Goal: Task Accomplishment & Management: Manage account settings

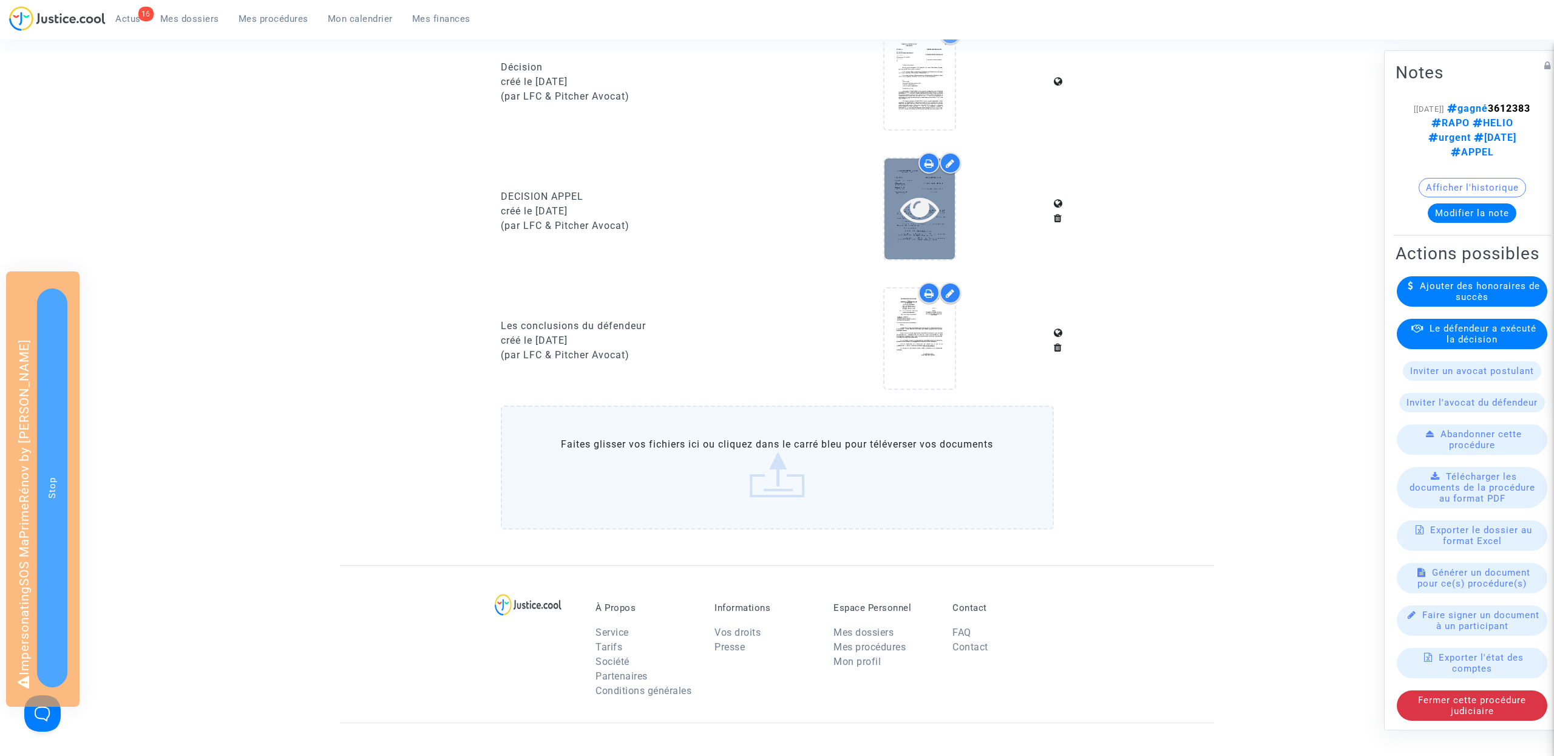
click at [917, 204] on icon at bounding box center [919, 208] width 39 height 39
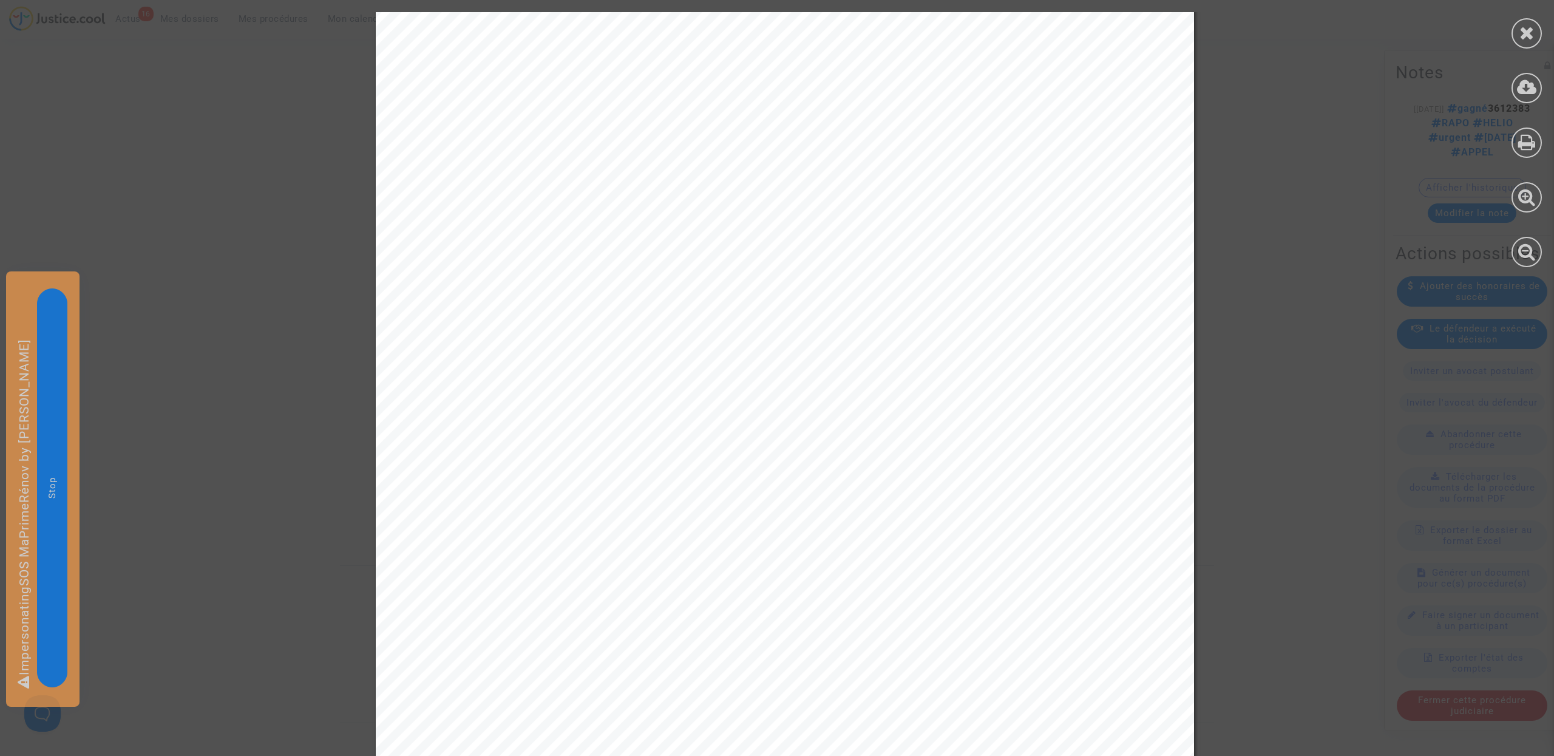
scroll to position [3449, 0]
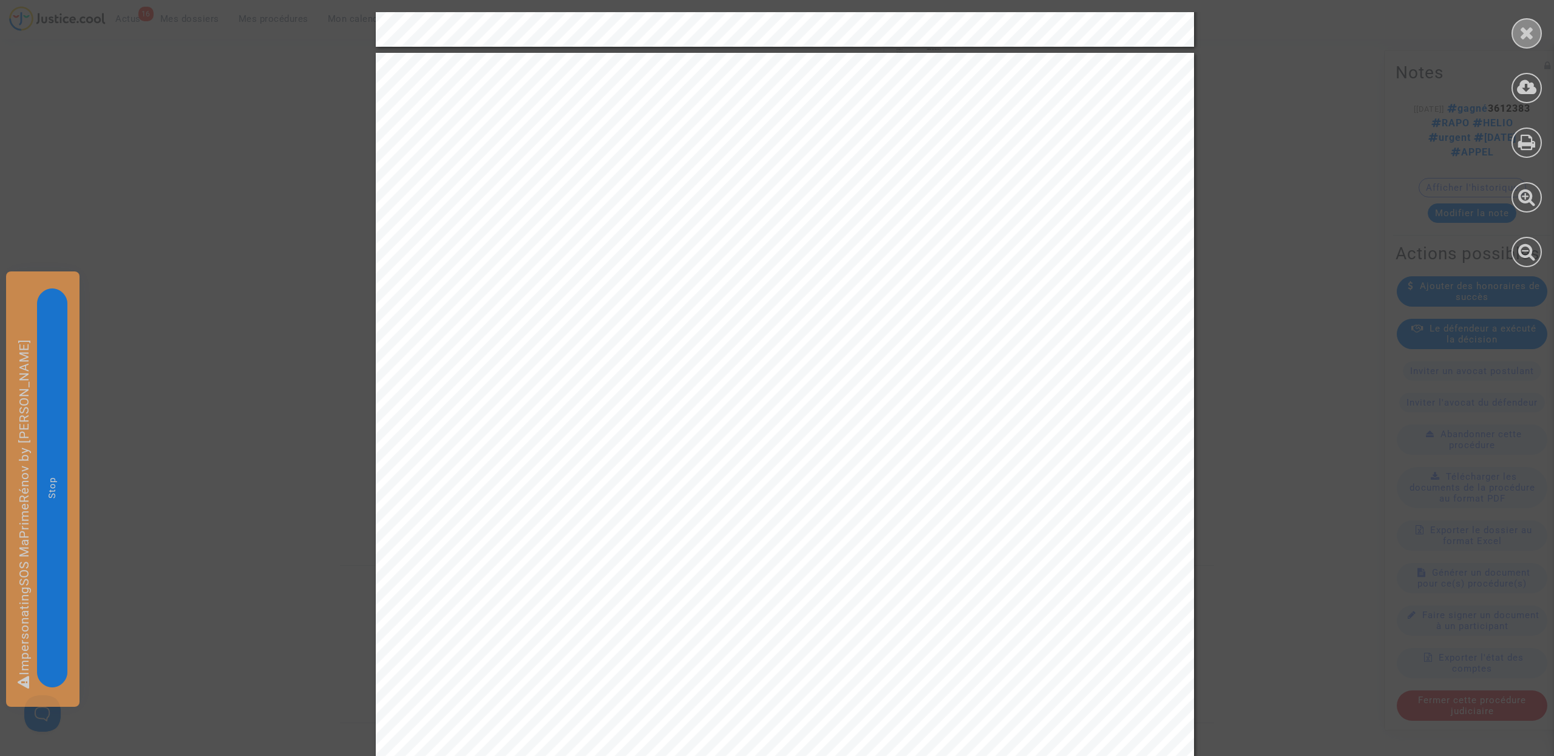
click at [1526, 28] on icon at bounding box center [1527, 33] width 15 height 18
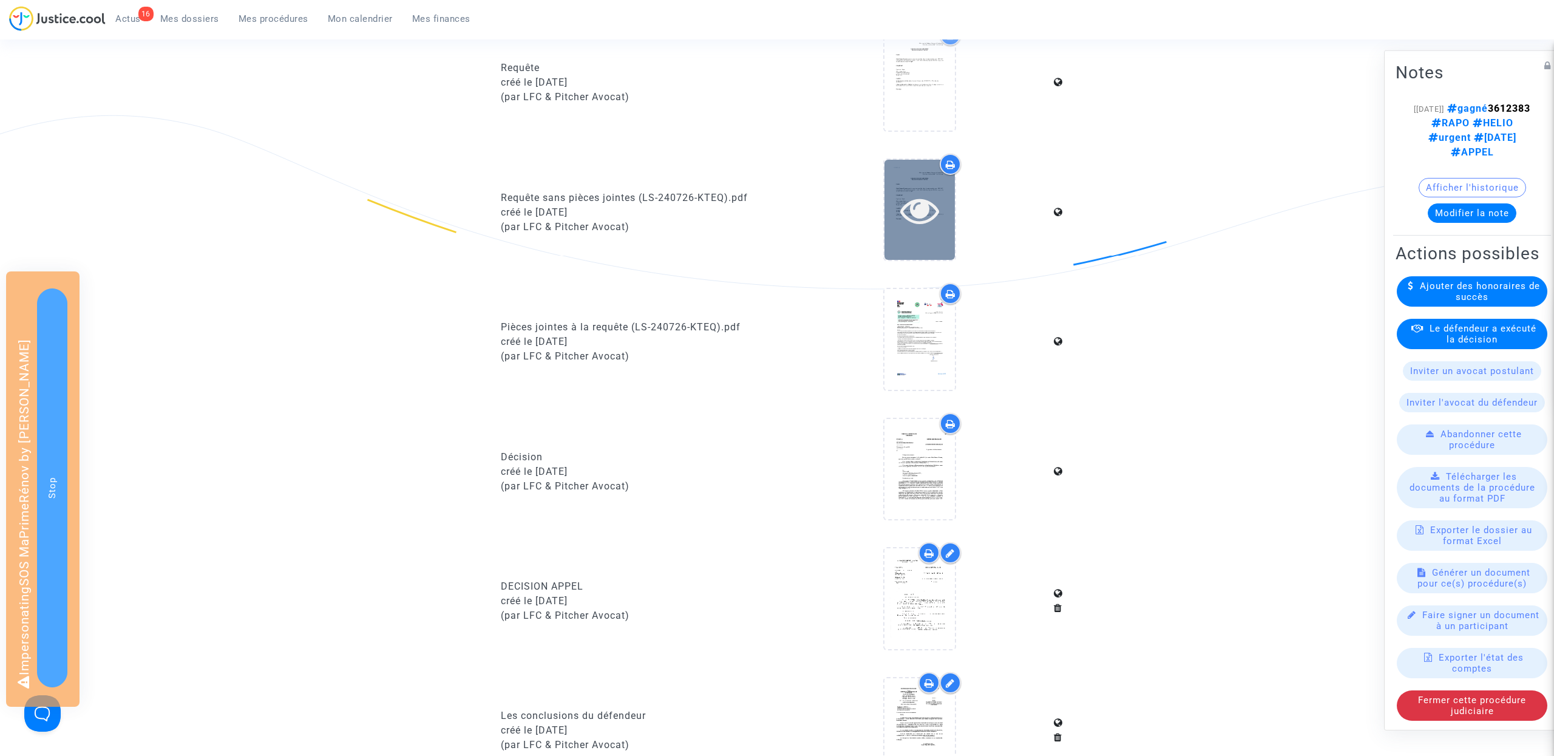
scroll to position [385, 0]
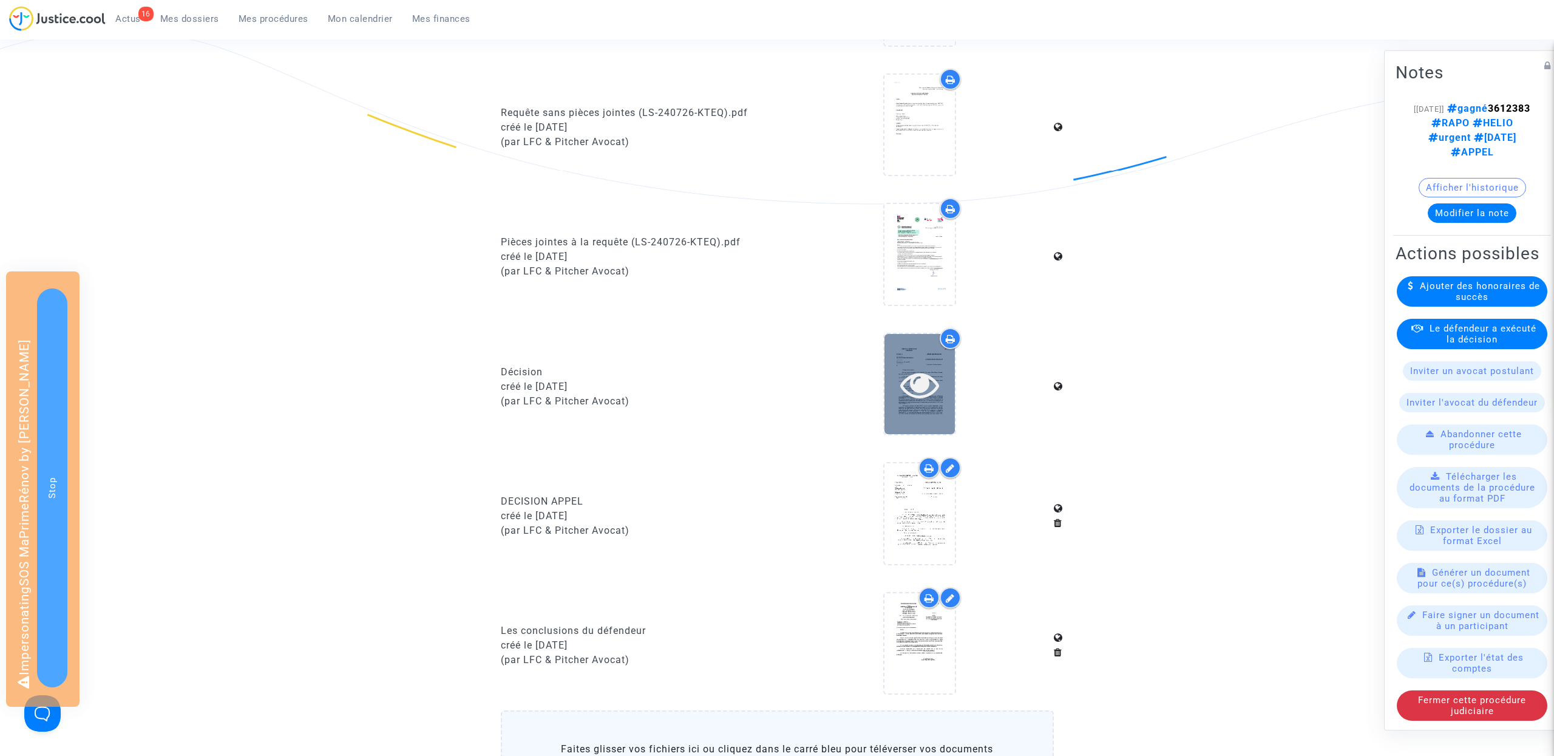
click at [920, 381] on icon at bounding box center [919, 384] width 39 height 39
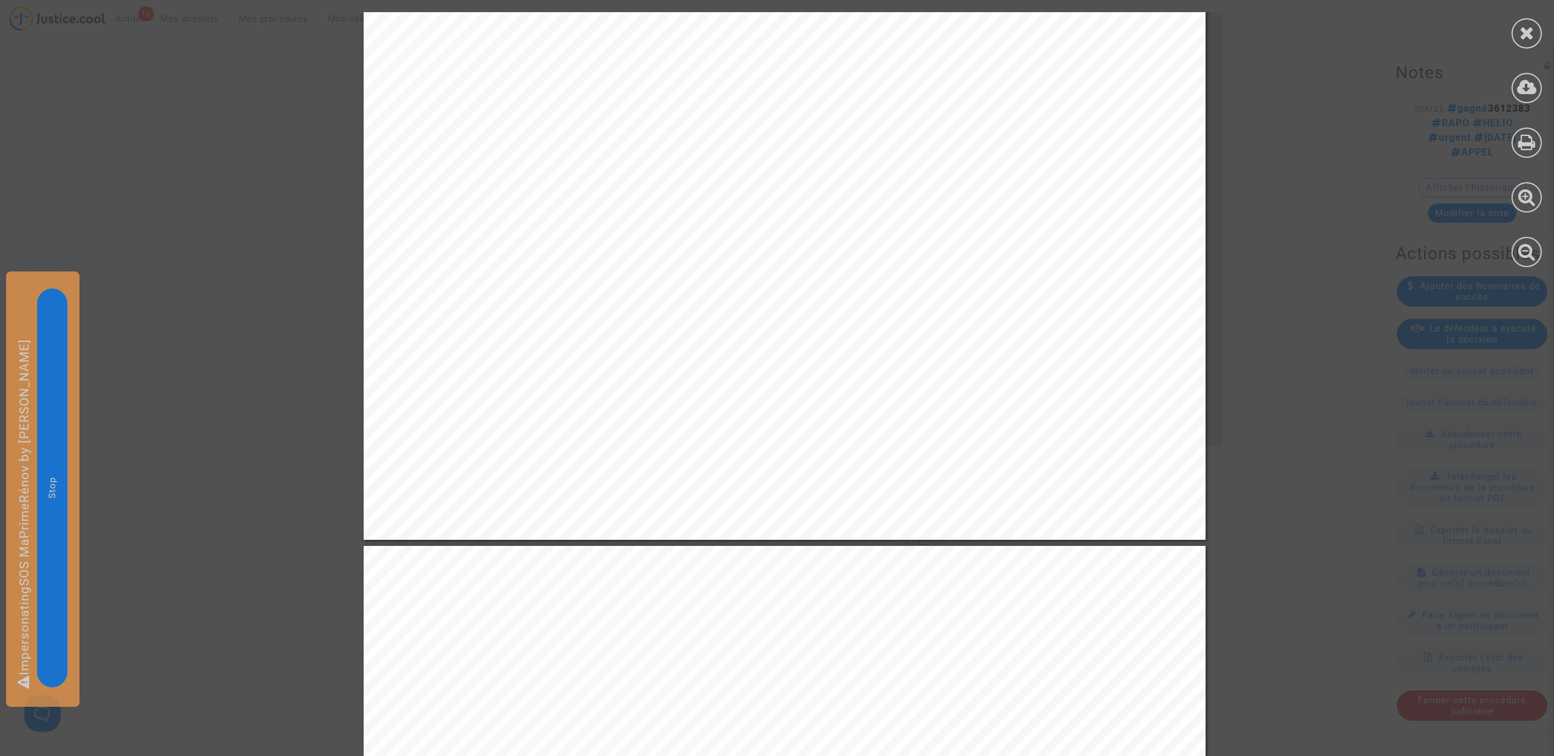
scroll to position [0, 0]
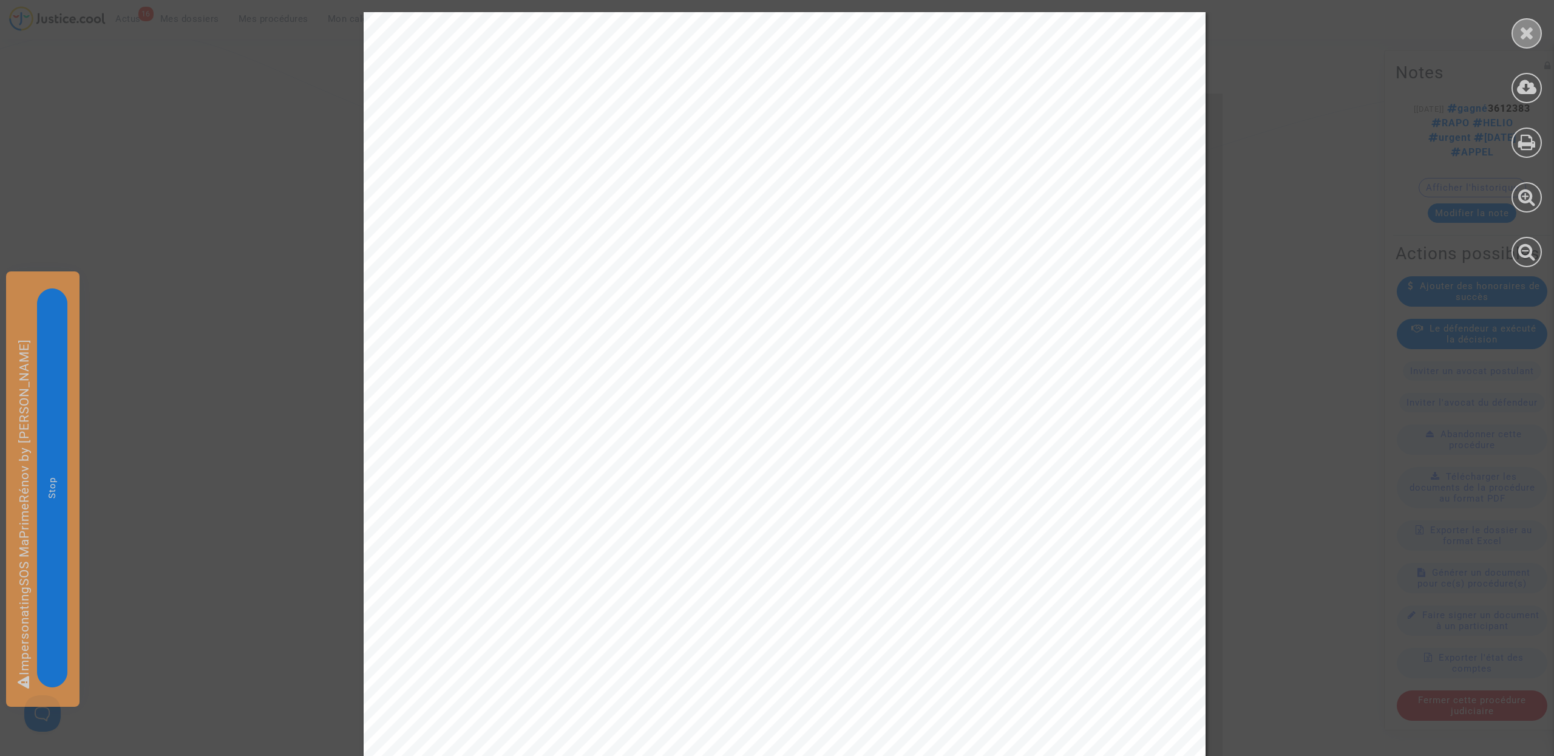
click at [1532, 26] on icon at bounding box center [1527, 33] width 15 height 18
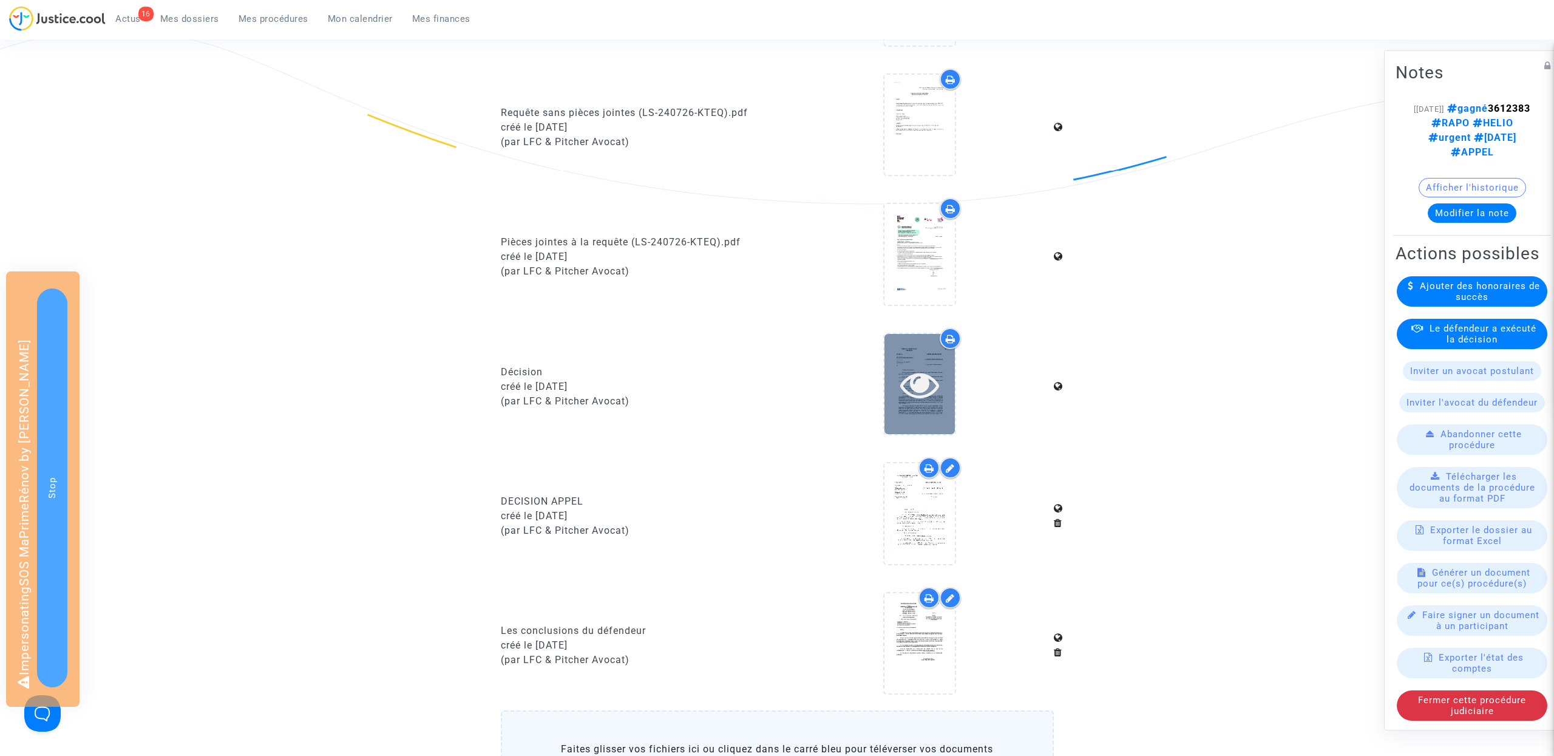
click at [919, 383] on icon at bounding box center [919, 384] width 39 height 39
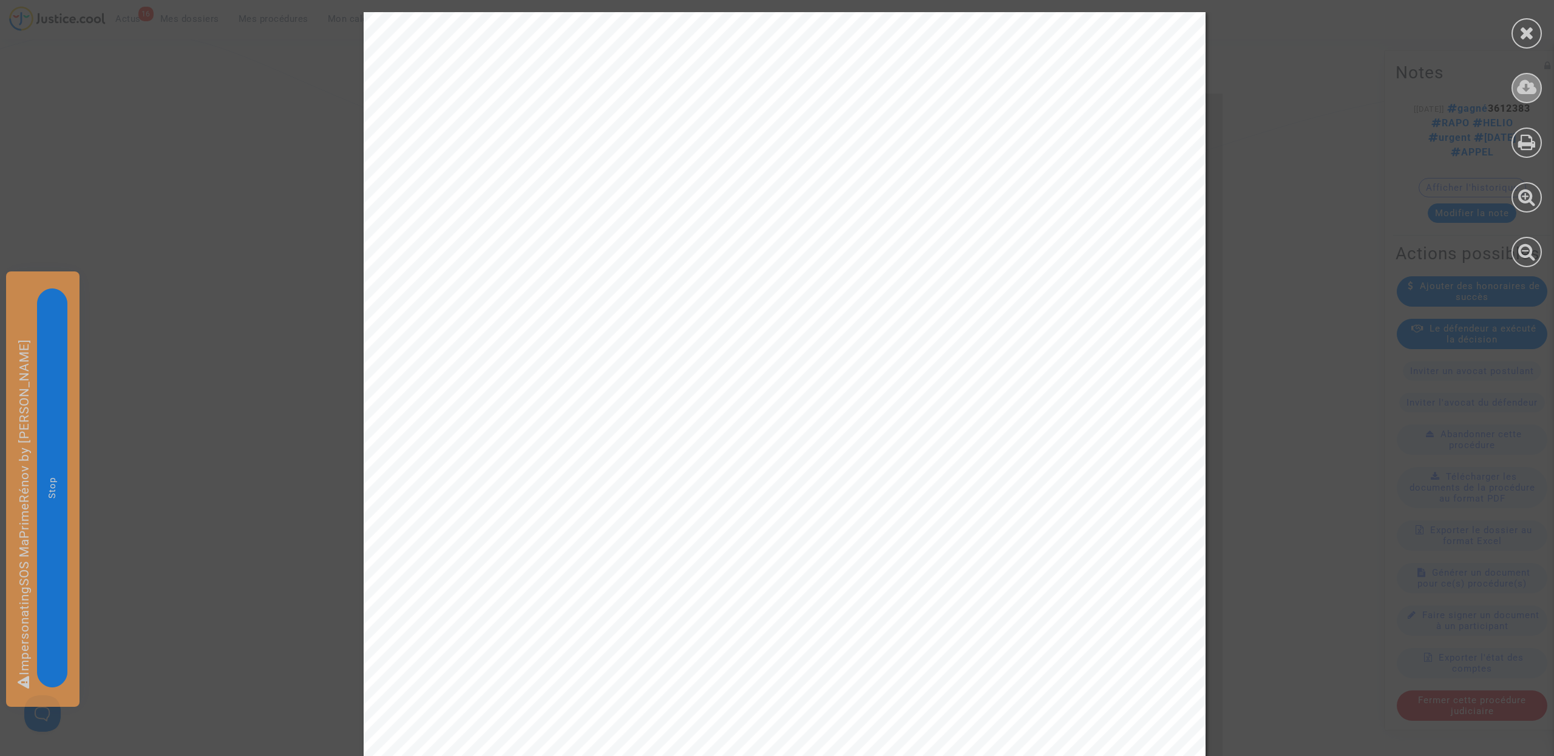
click at [1533, 89] on icon at bounding box center [1527, 87] width 20 height 18
click at [1526, 33] on icon at bounding box center [1527, 33] width 15 height 18
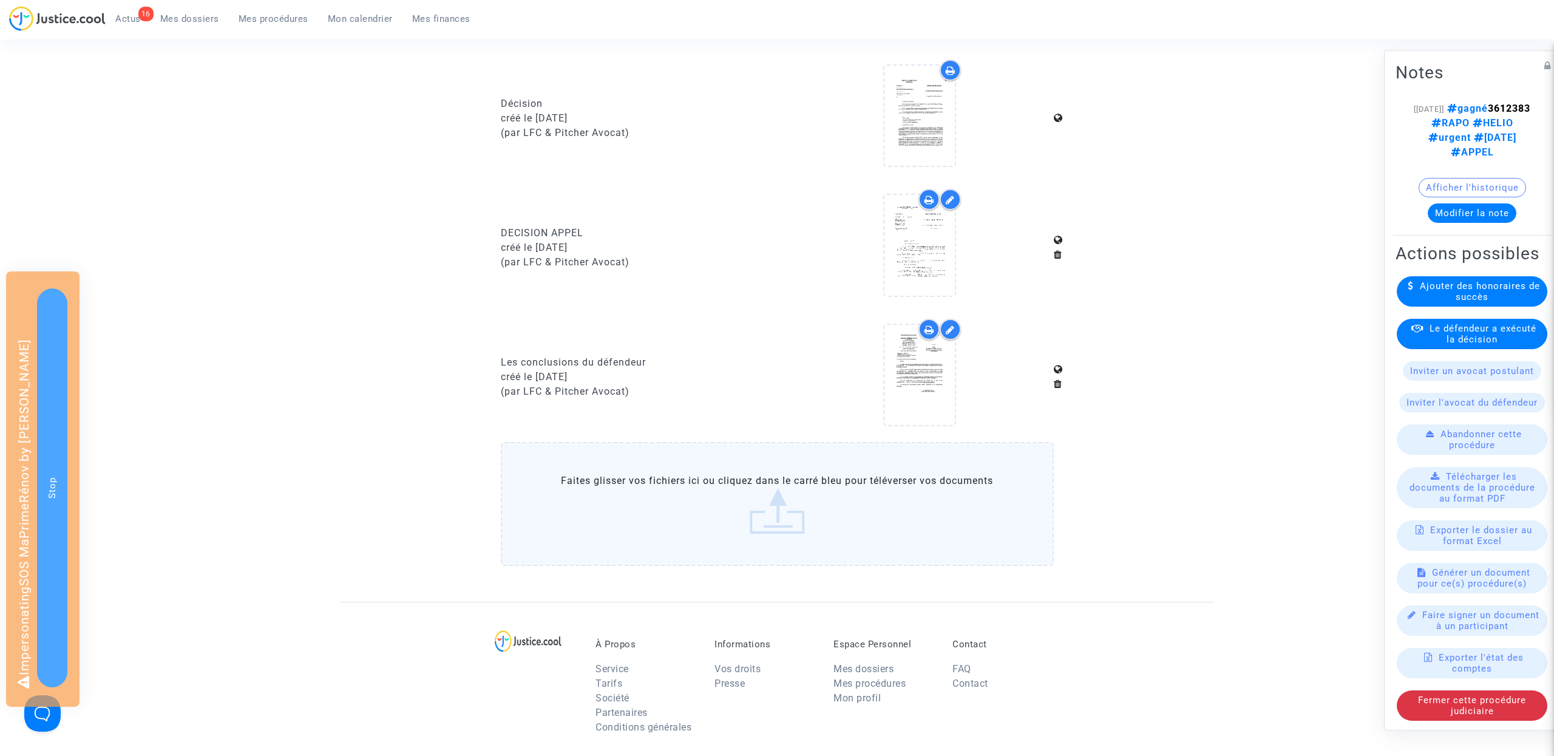
scroll to position [654, 0]
click at [929, 270] on div at bounding box center [920, 244] width 70 height 100
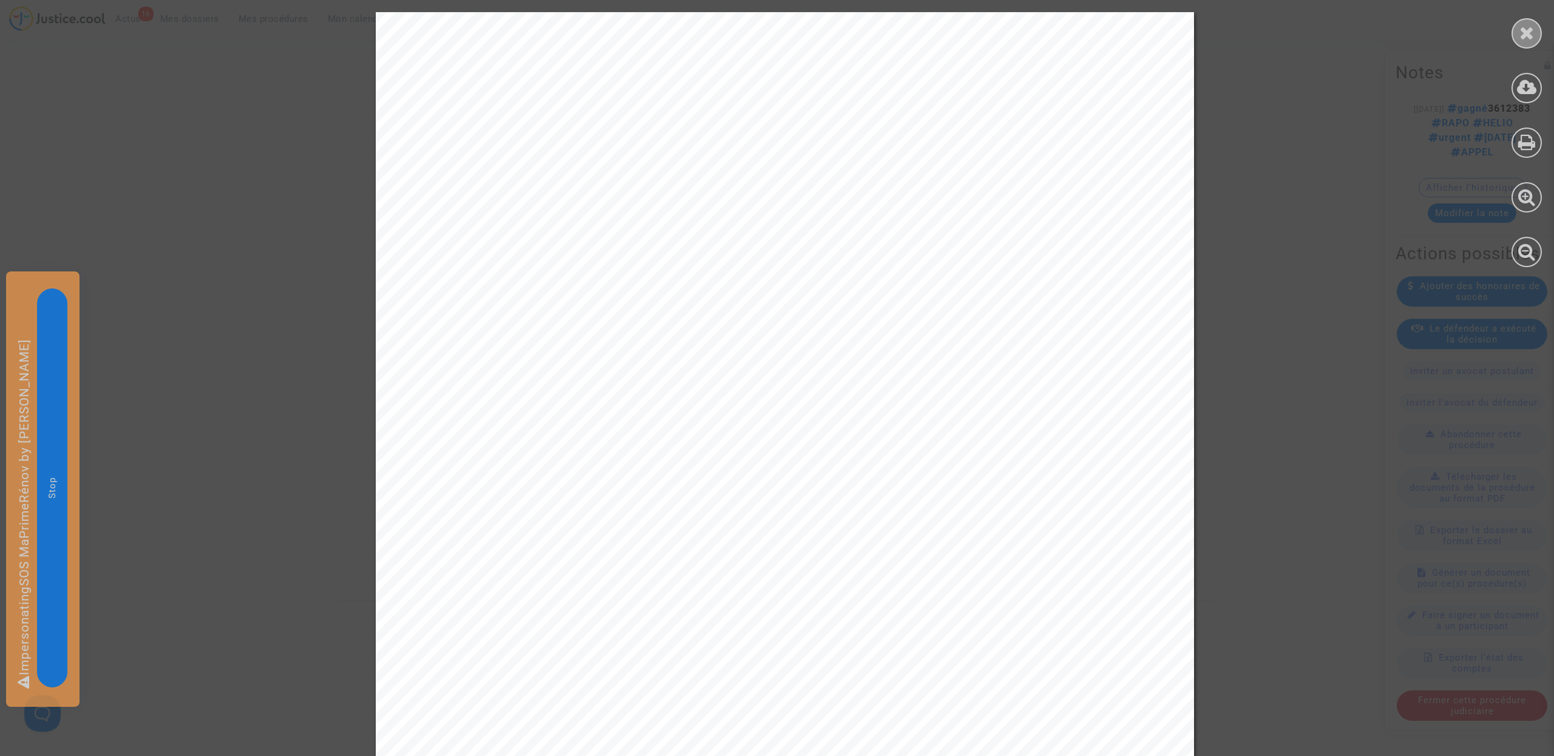
click at [1529, 39] on icon at bounding box center [1527, 33] width 15 height 18
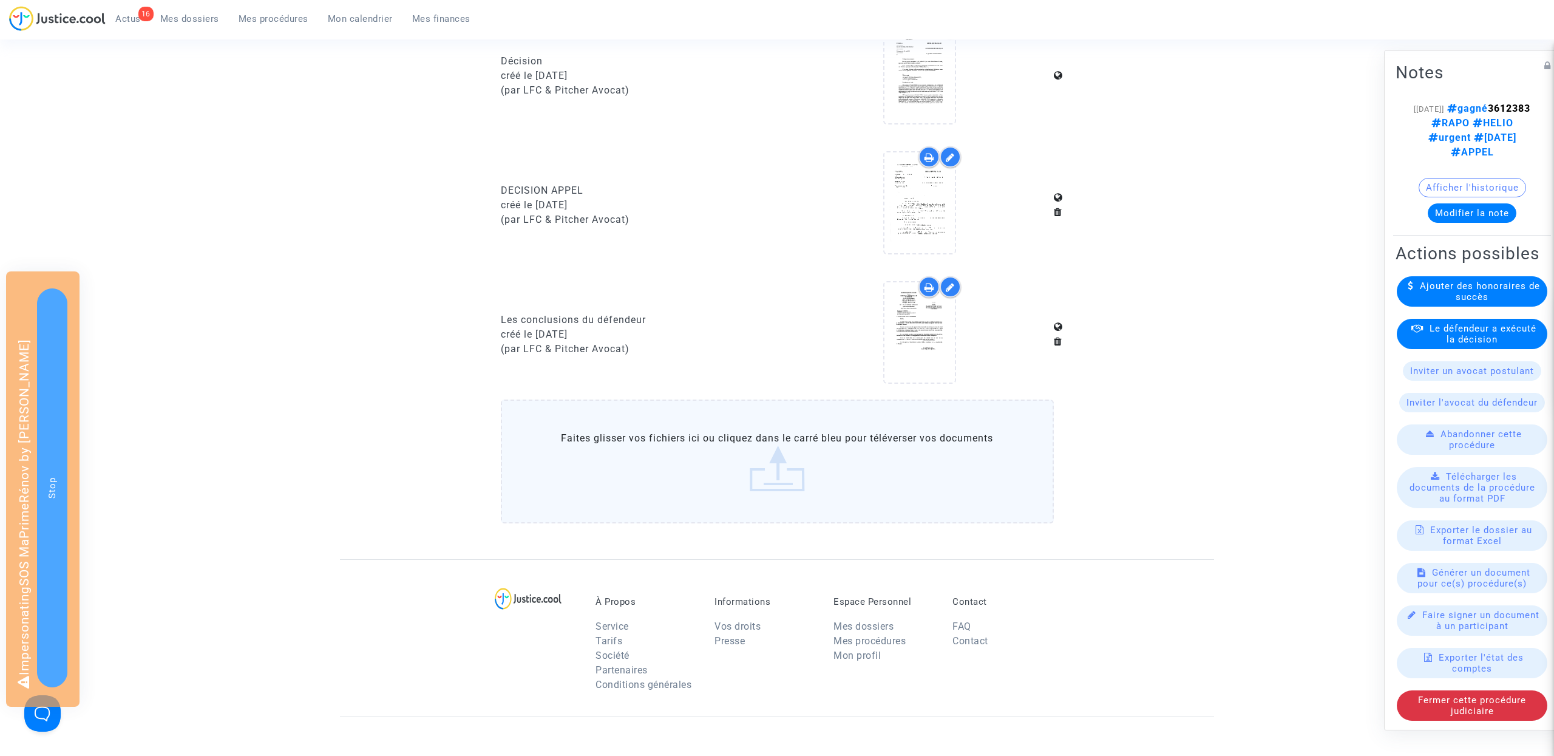
scroll to position [699, 0]
click at [687, 459] on label "Faites glisser vos fichiers ici ou cliquez dans le carré bleu pour téléverser v…" at bounding box center [777, 458] width 553 height 124
click at [0, 0] on input "Faites glisser vos fichiers ici ou cliquez dans le carré bleu pour téléverser v…" at bounding box center [0, 0] width 0 height 0
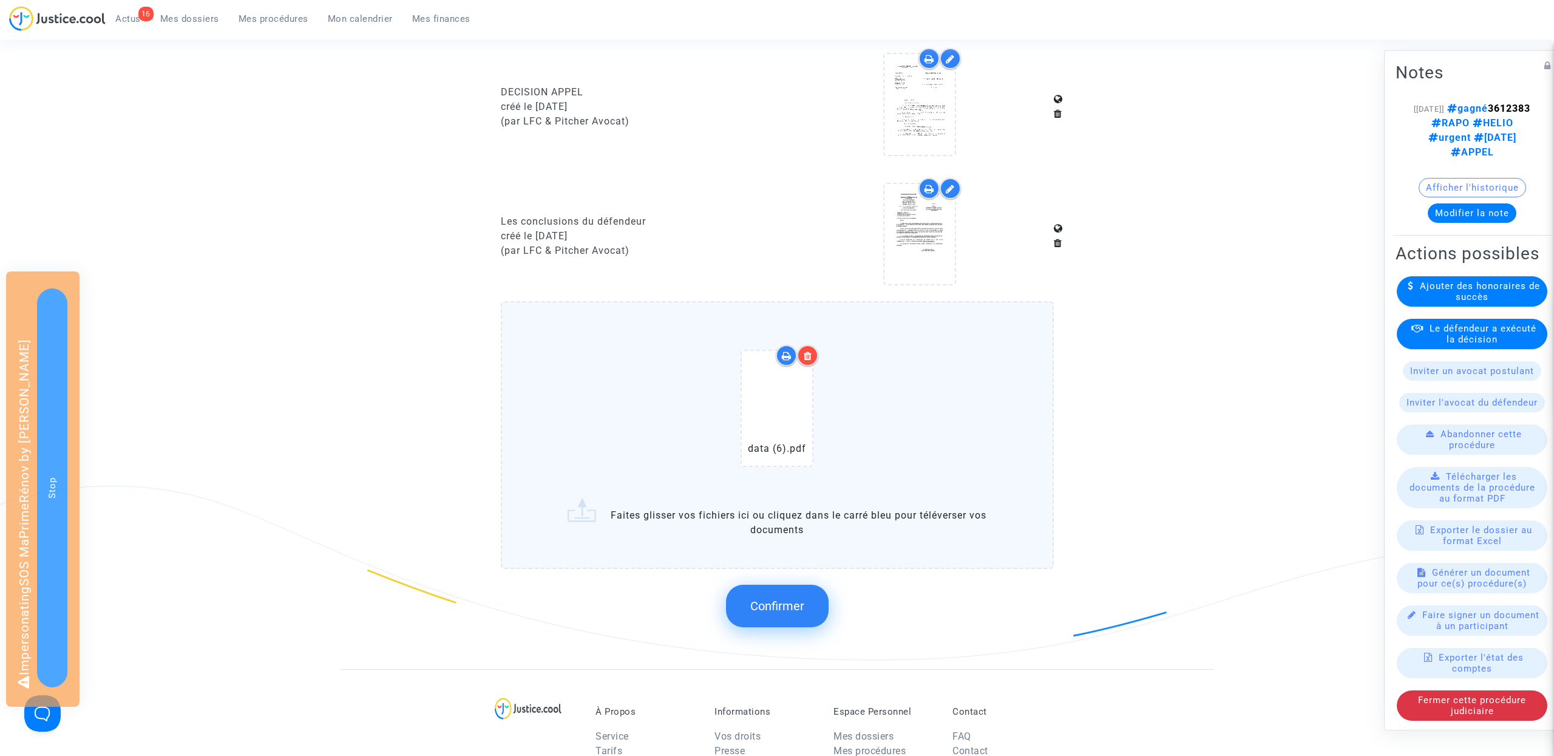
scroll to position [765, 0]
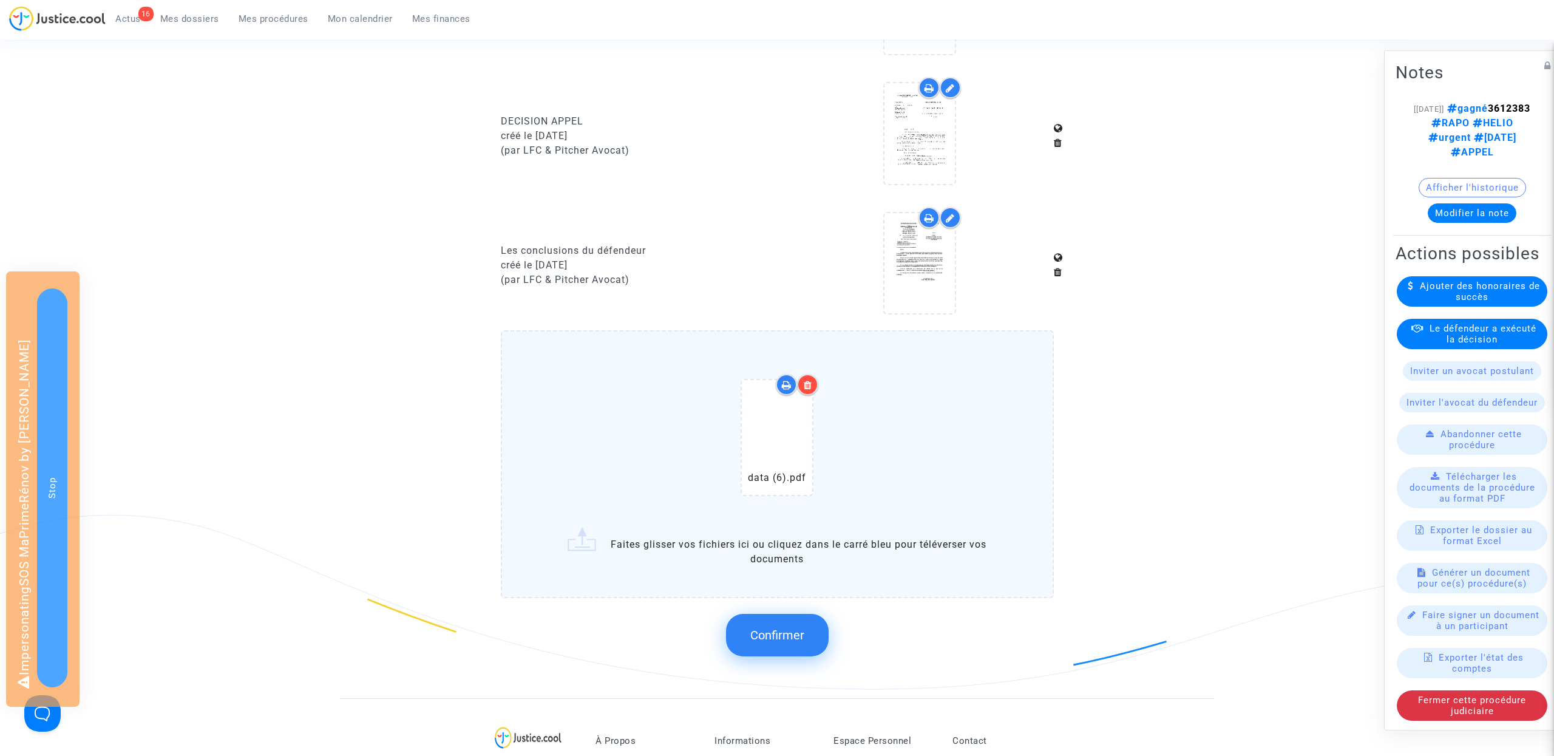
click at [783, 623] on button "Confirmer" at bounding box center [777, 635] width 103 height 42
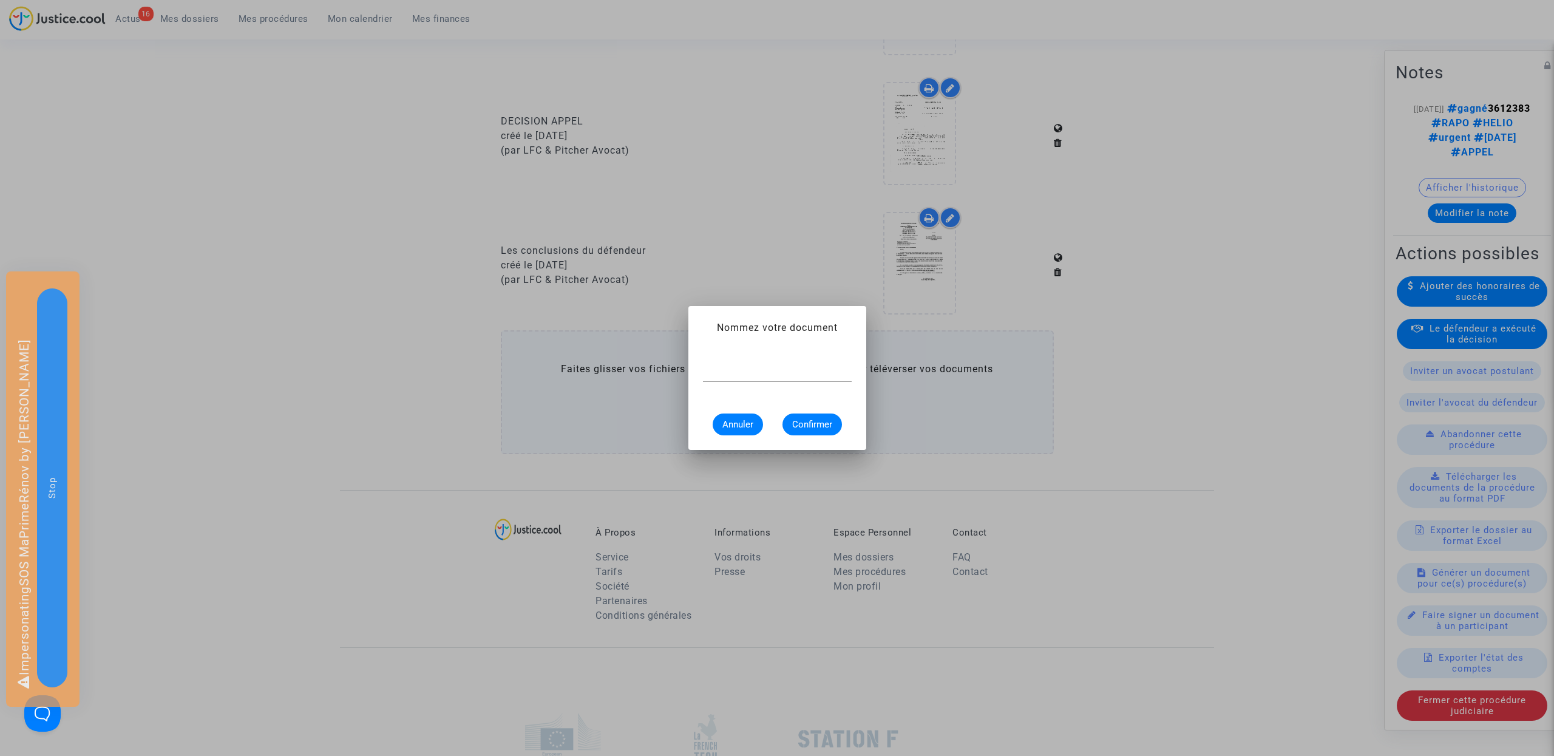
scroll to position [0, 0]
type input "Ordonnance du [DATE]"
click at [823, 423] on span "Confirmer" at bounding box center [812, 424] width 40 height 11
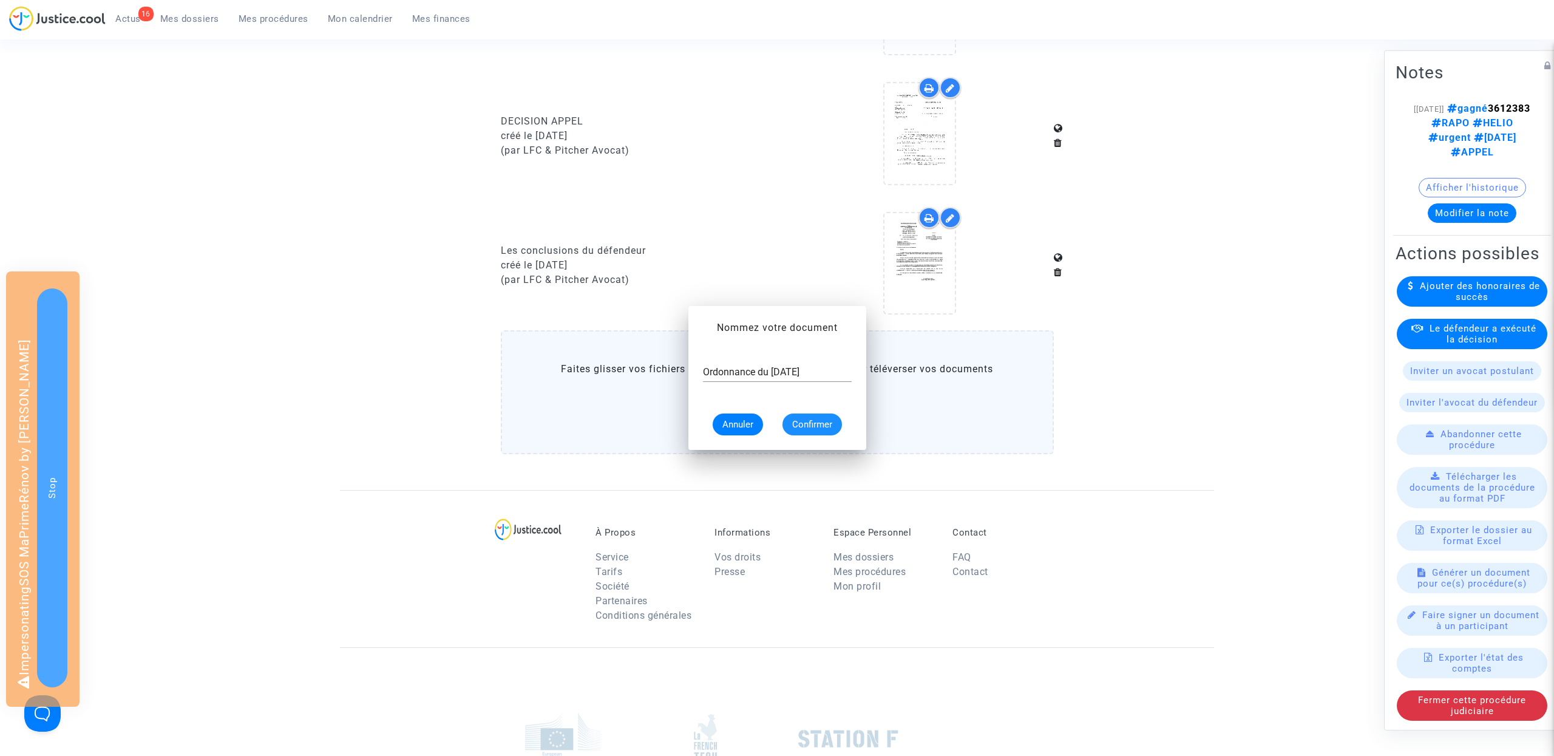
scroll to position [765, 0]
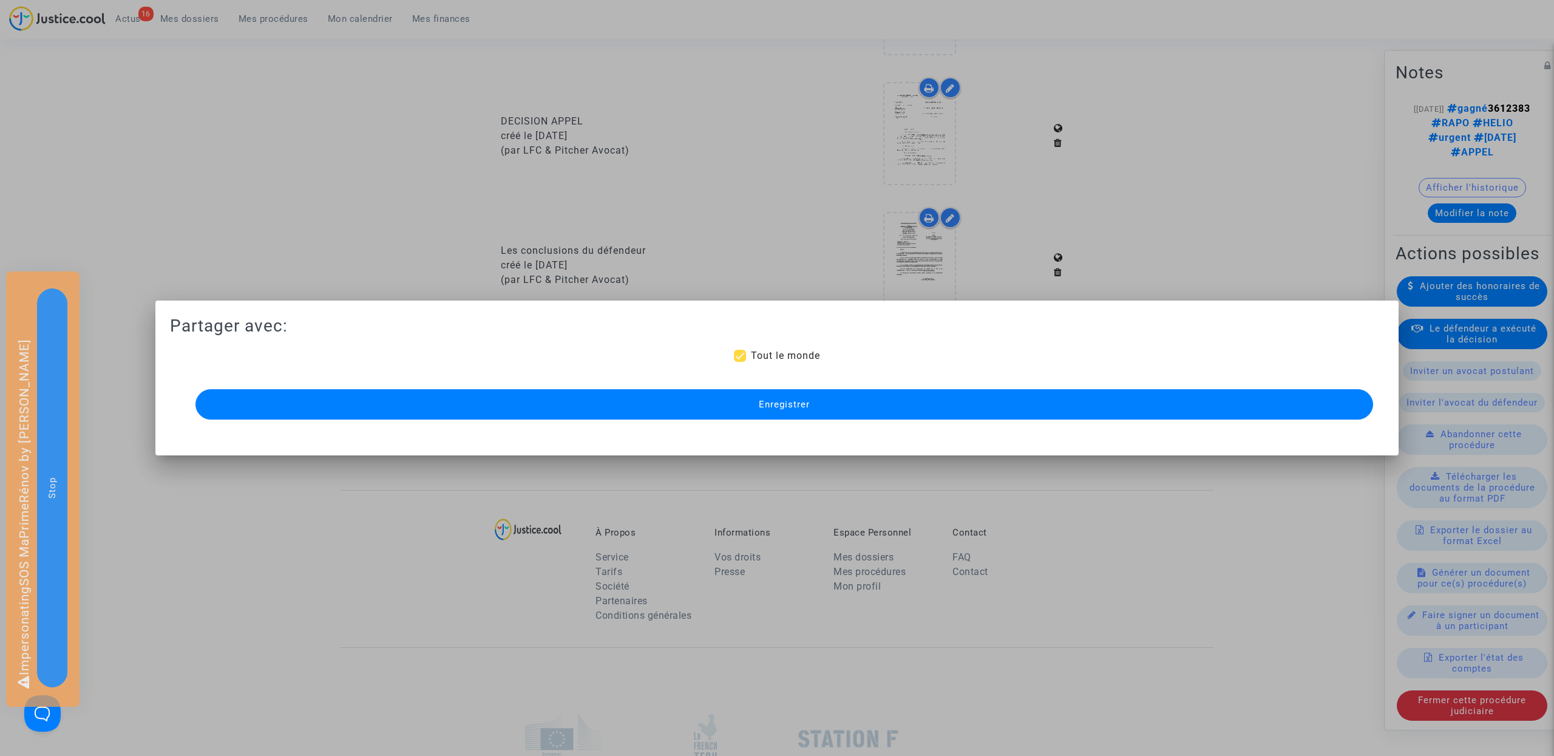
click at [767, 355] on span "Tout le monde" at bounding box center [785, 356] width 69 height 12
click at [740, 362] on input "Tout le monde" at bounding box center [739, 362] width 1 height 1
checkbox input "false"
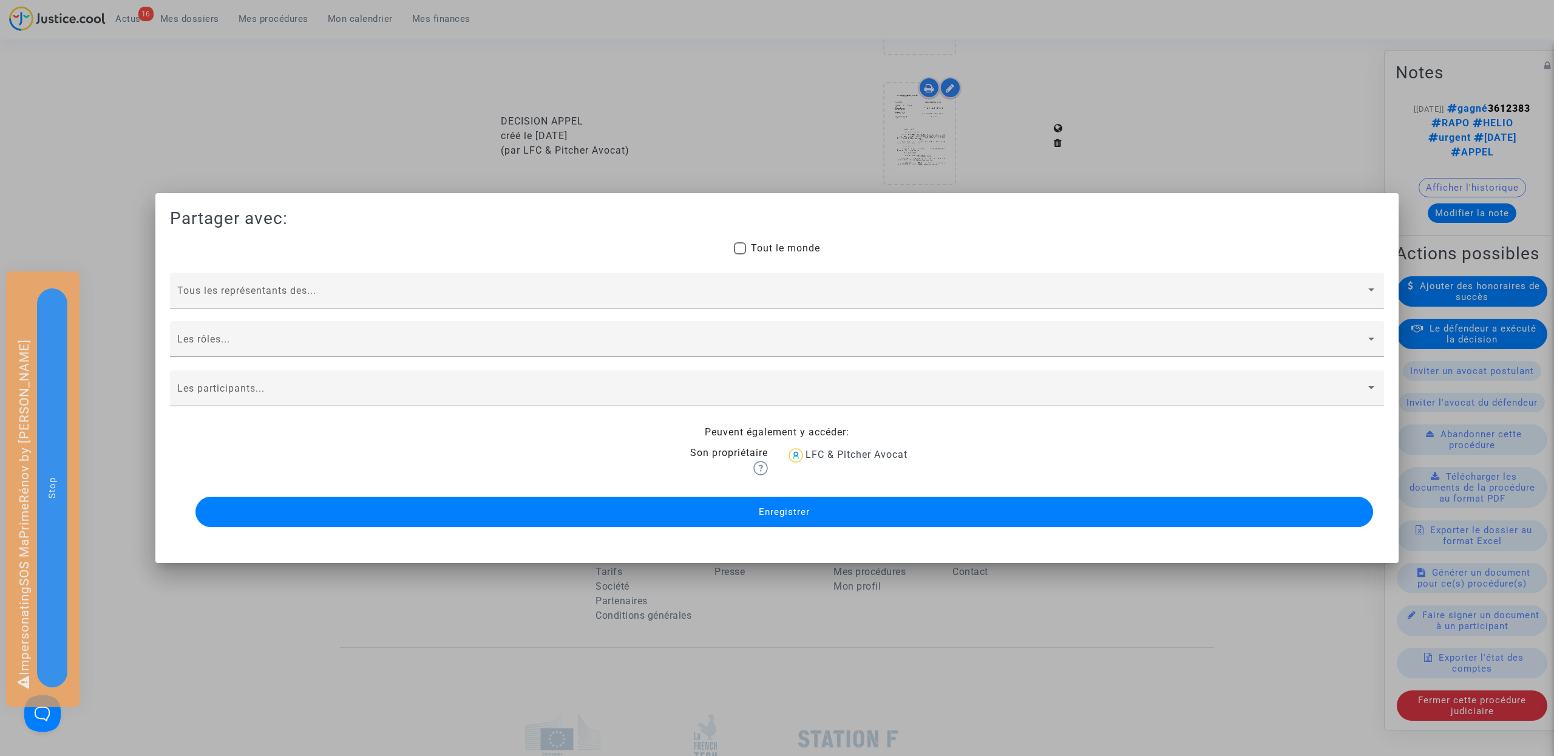
click at [760, 512] on span "Enregistrer" at bounding box center [784, 511] width 51 height 11
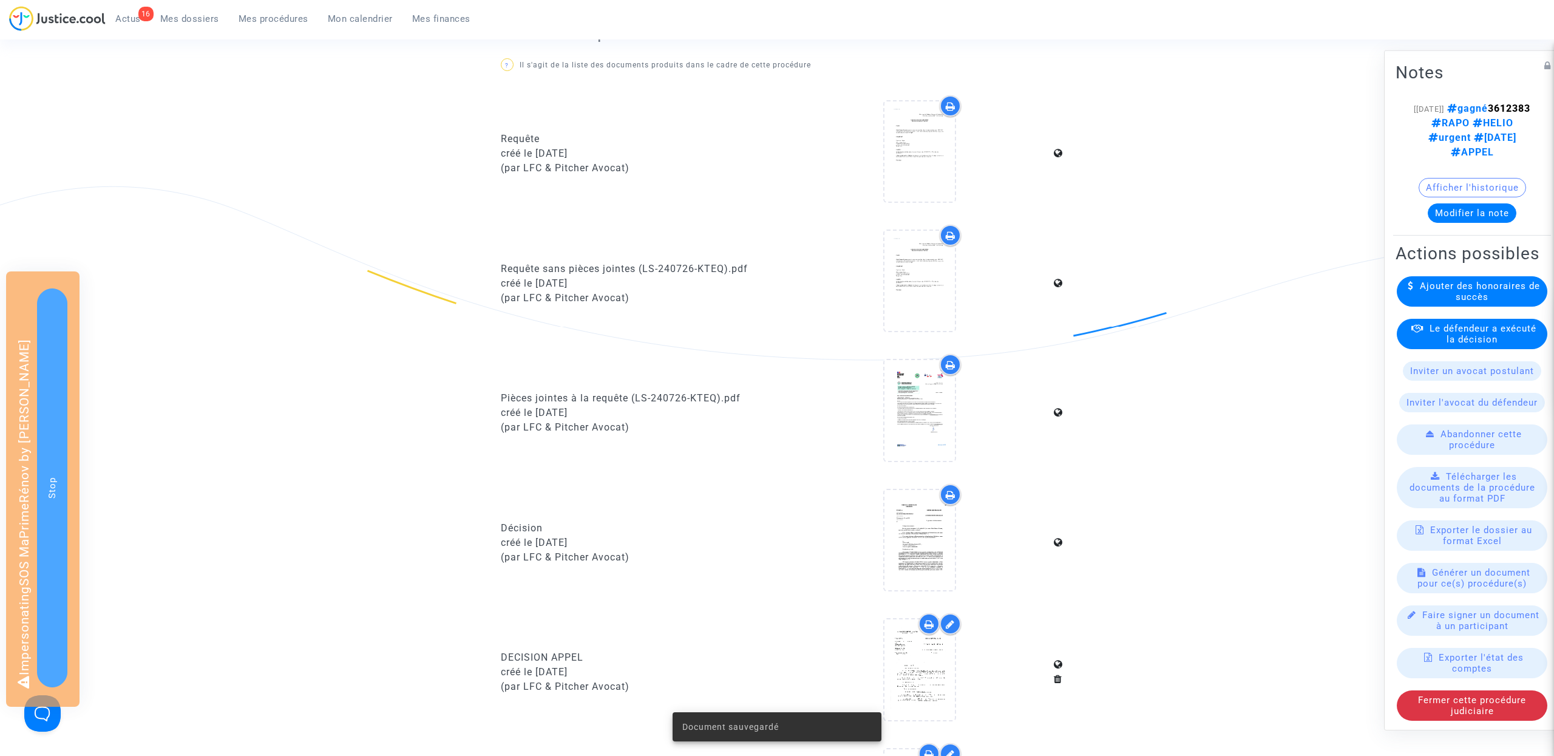
scroll to position [0, 0]
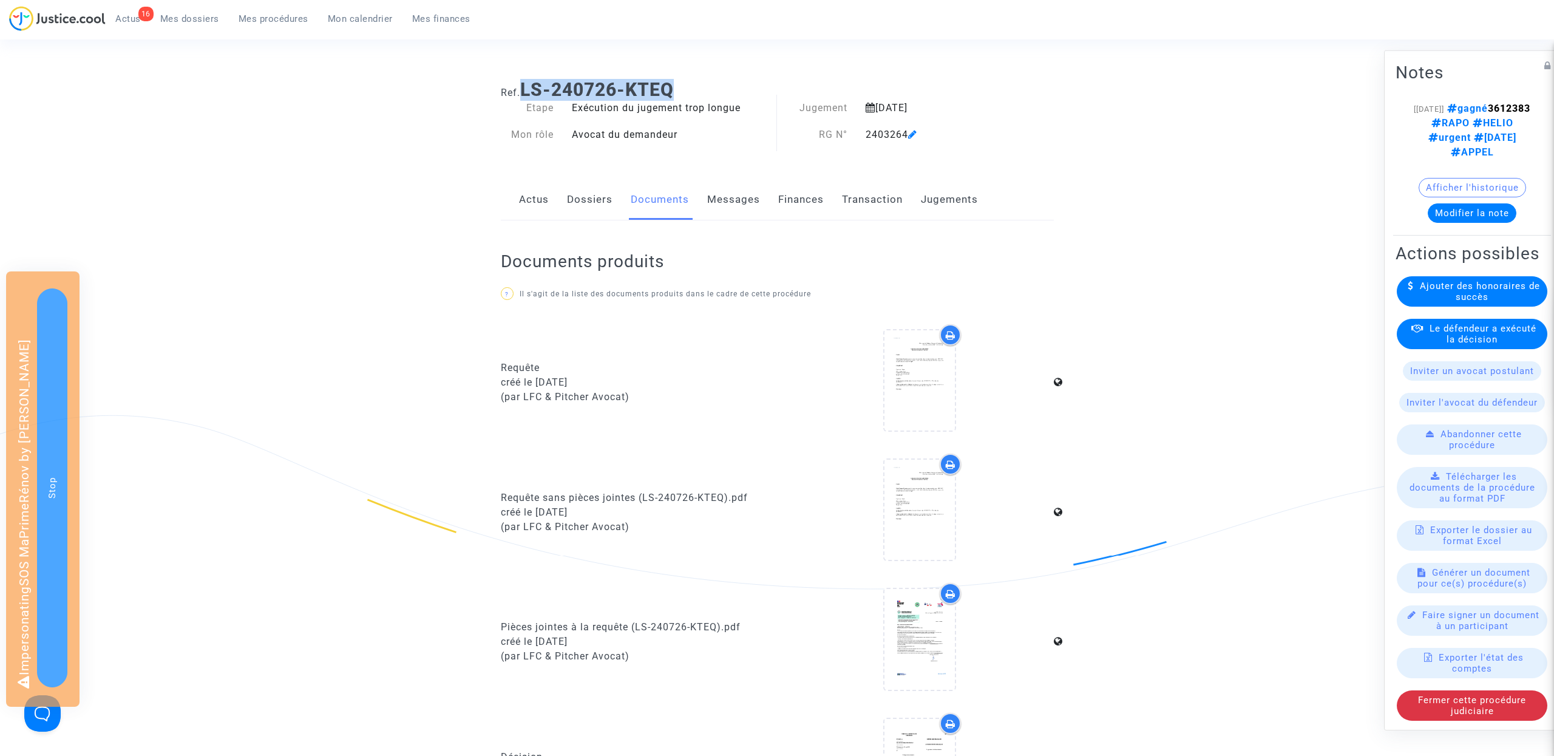
drag, startPoint x: 523, startPoint y: 86, endPoint x: 830, endPoint y: 91, distance: 306.6
click at [830, 91] on h1 "Ref. LS-240726-KTEQ" at bounding box center [777, 90] width 553 height 22
copy b "LS-240726-KTEQ"
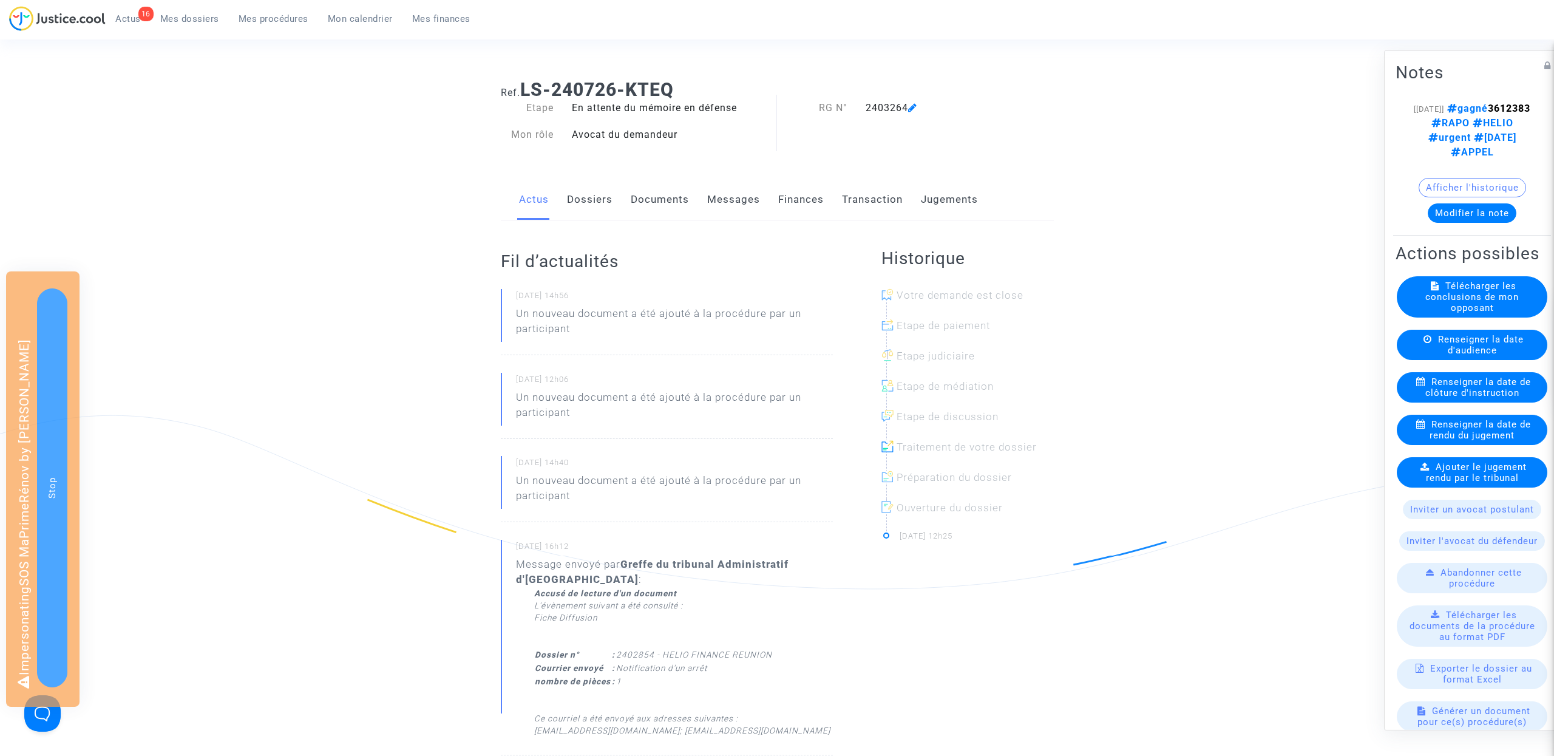
click at [651, 208] on link "Documents" at bounding box center [660, 200] width 58 height 40
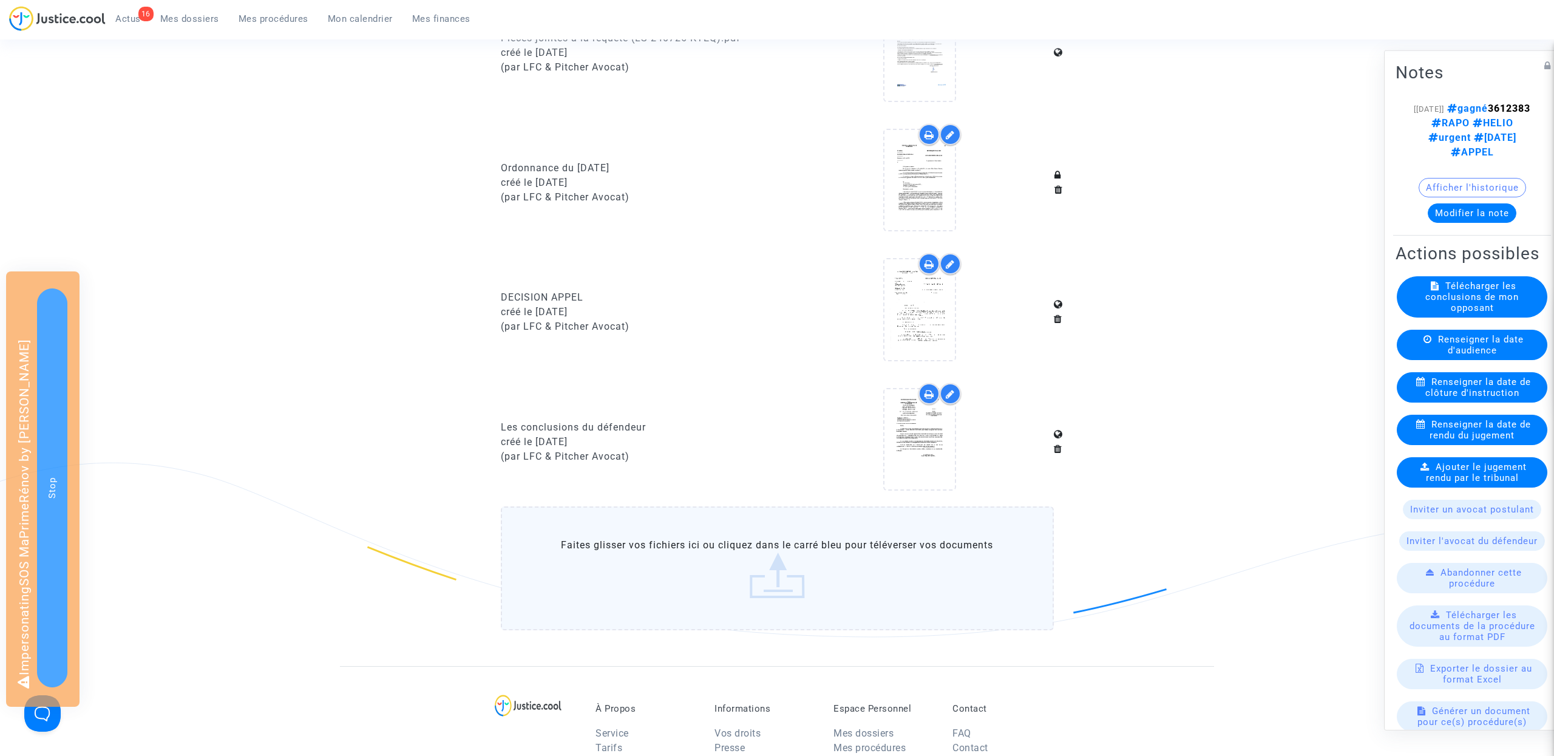
scroll to position [732, 0]
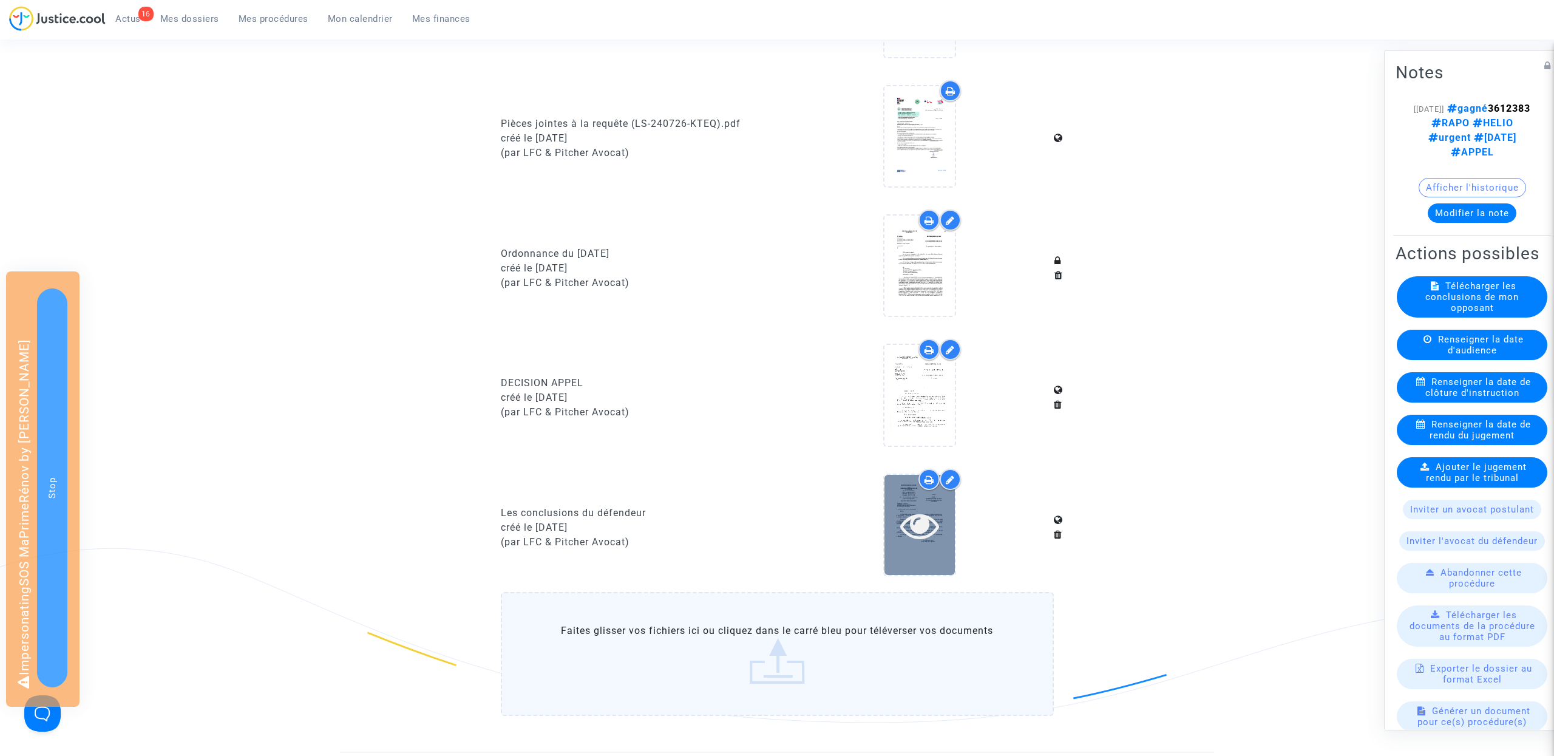
click at [916, 523] on icon at bounding box center [919, 525] width 39 height 39
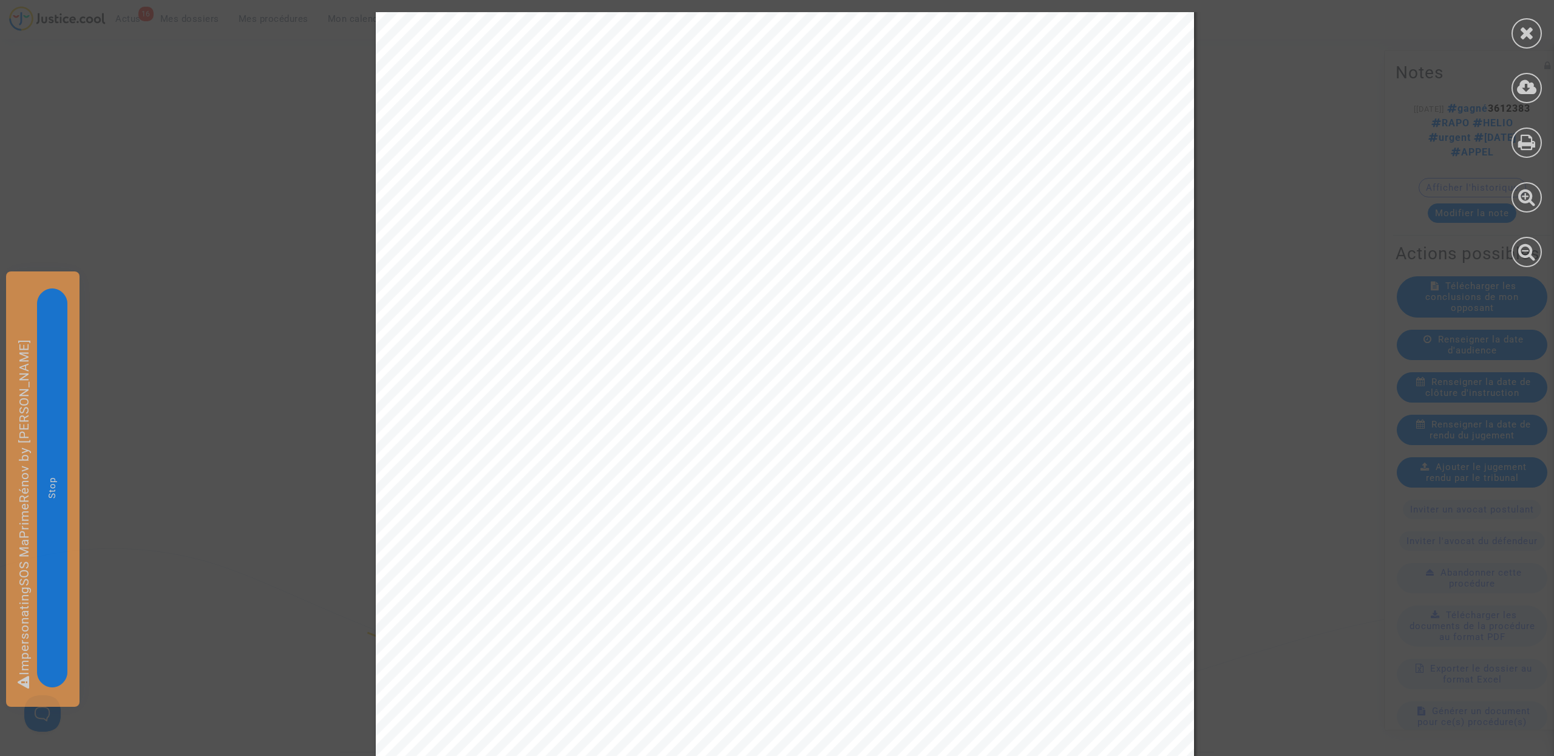
scroll to position [131, 0]
click at [1538, 30] on div at bounding box center [1527, 33] width 30 height 30
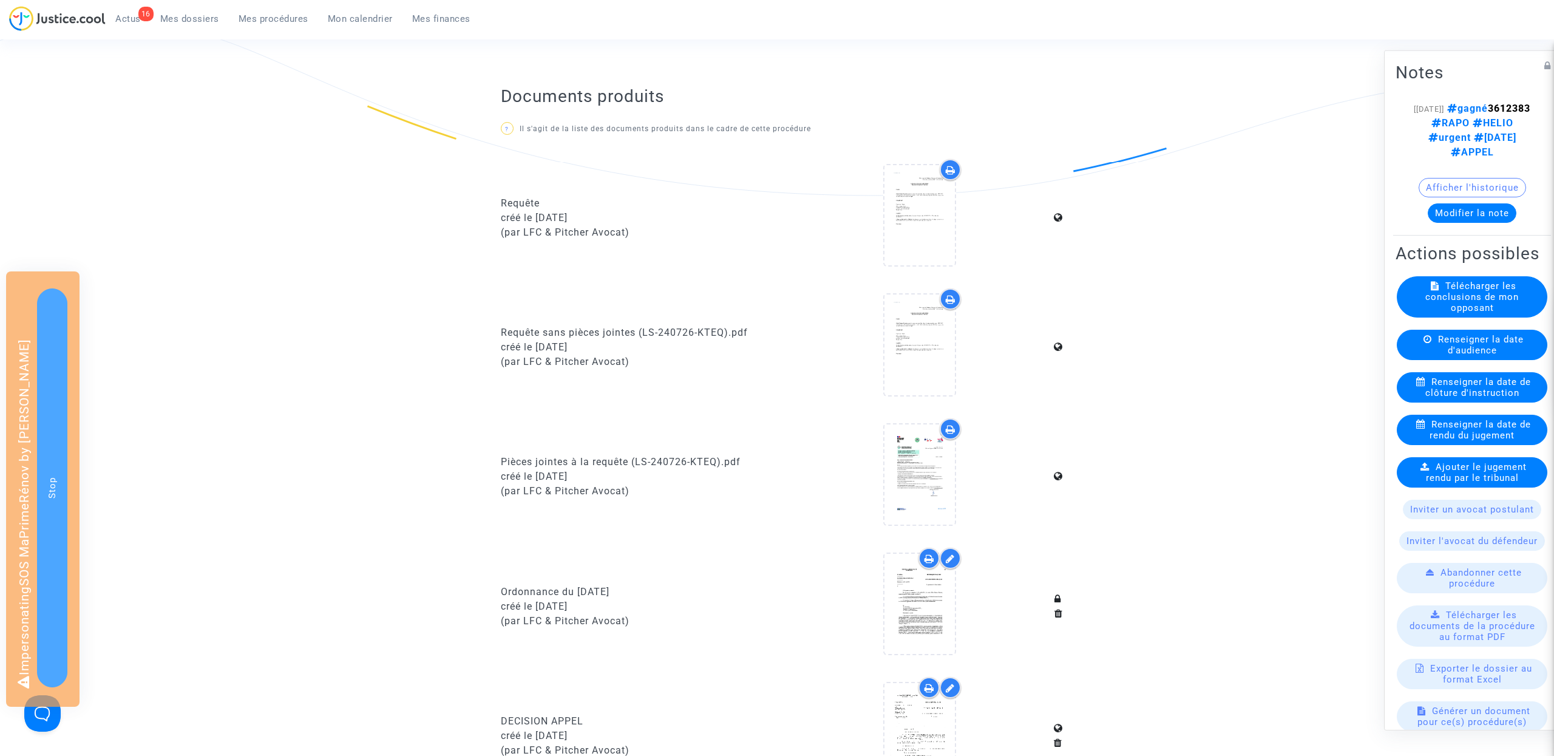
scroll to position [0, 0]
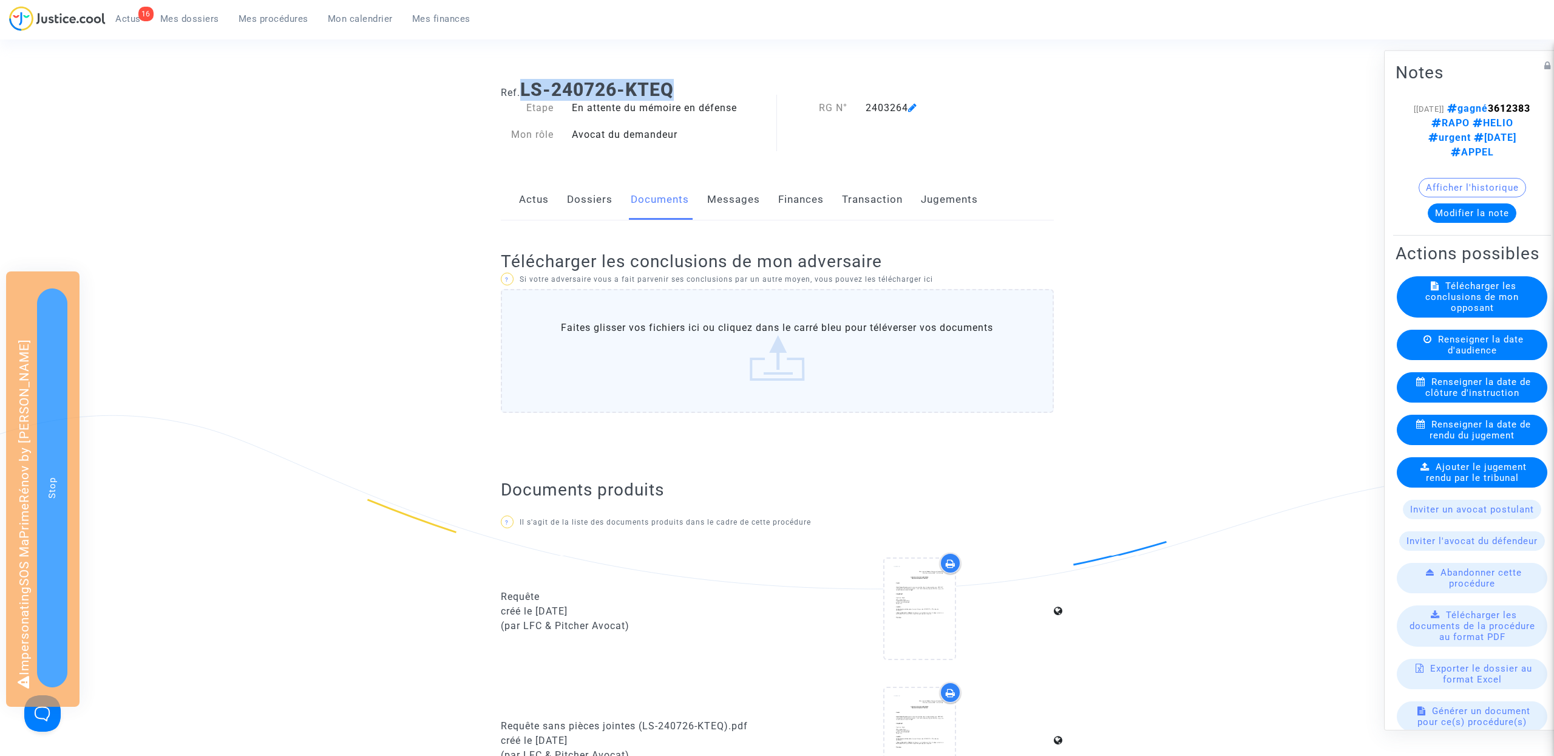
drag, startPoint x: 524, startPoint y: 83, endPoint x: 716, endPoint y: 82, distance: 191.8
click at [716, 82] on h1 "Ref. LS-240726-KTEQ" at bounding box center [777, 90] width 553 height 22
copy b "LS-240726-KTEQ"
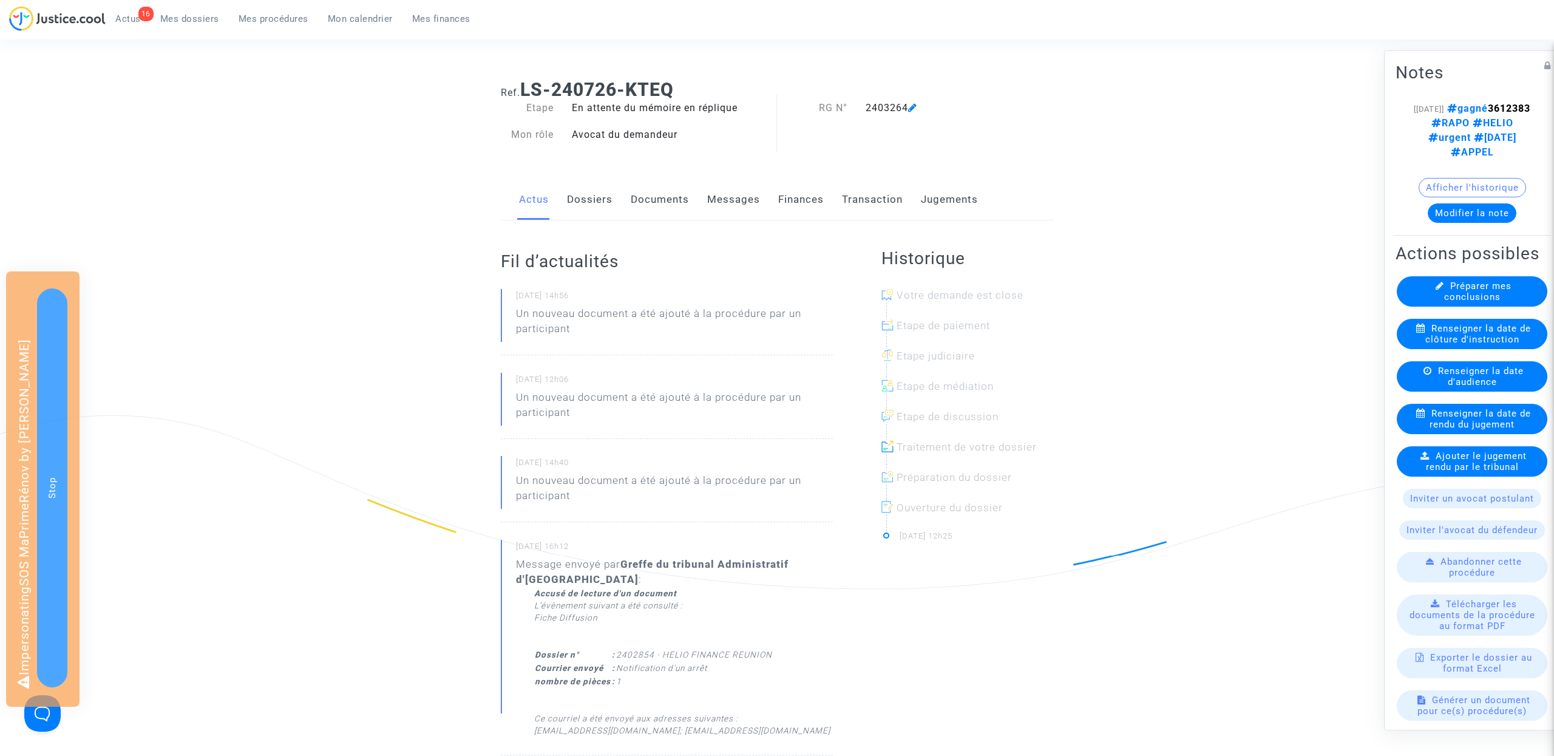
click at [657, 206] on link "Documents" at bounding box center [660, 200] width 58 height 40
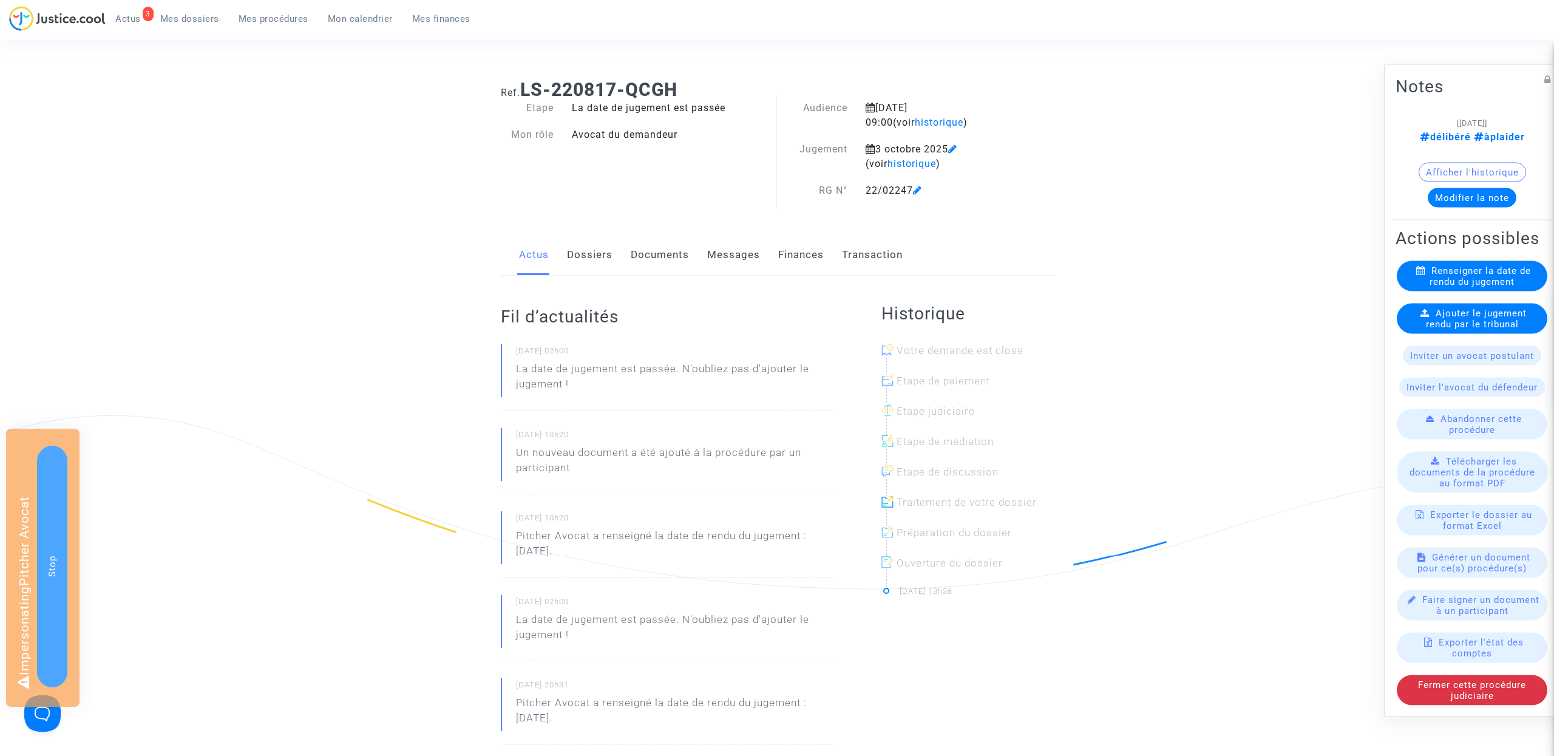
click at [665, 263] on link "Documents" at bounding box center [660, 255] width 58 height 40
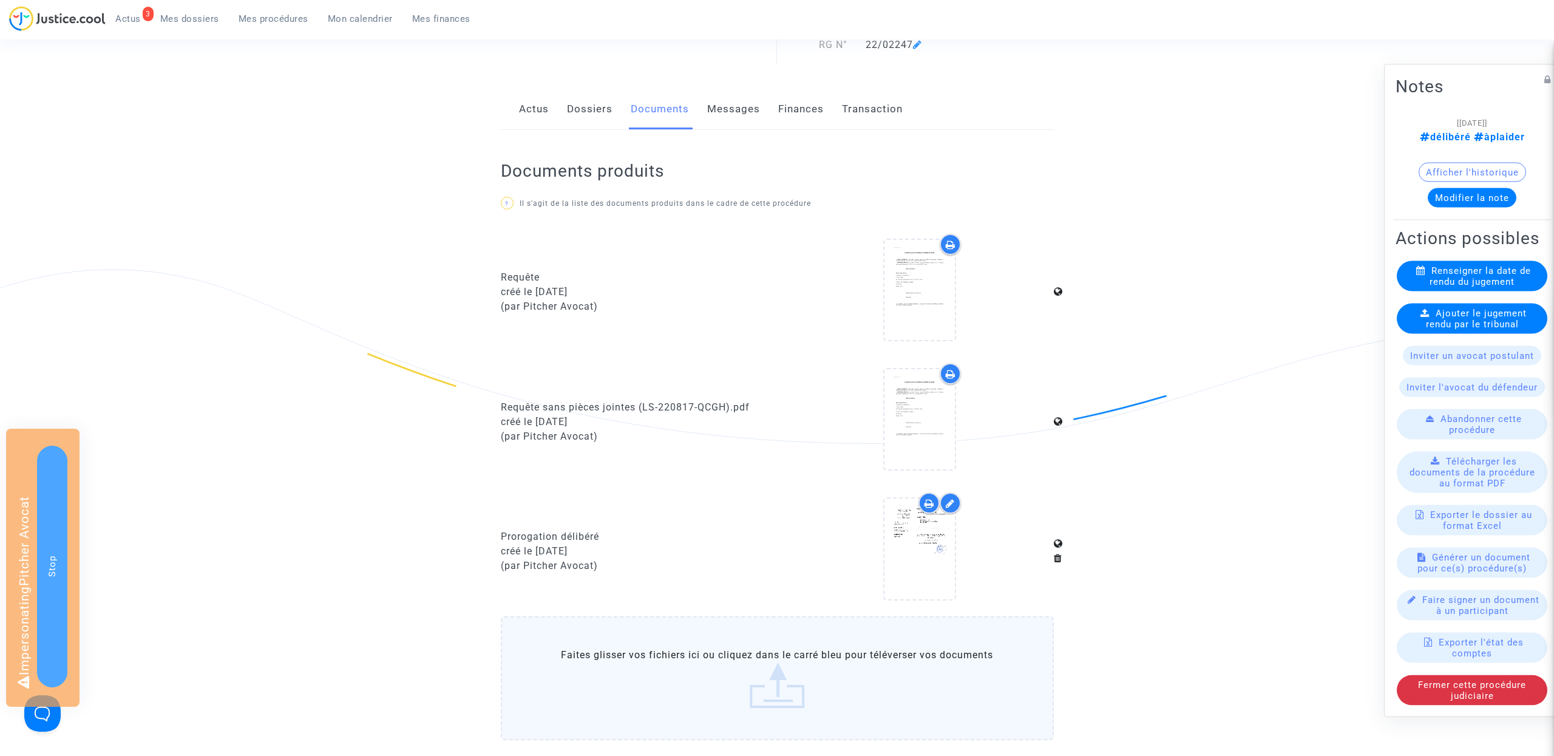
scroll to position [119, 0]
